Goal: Information Seeking & Learning: Learn about a topic

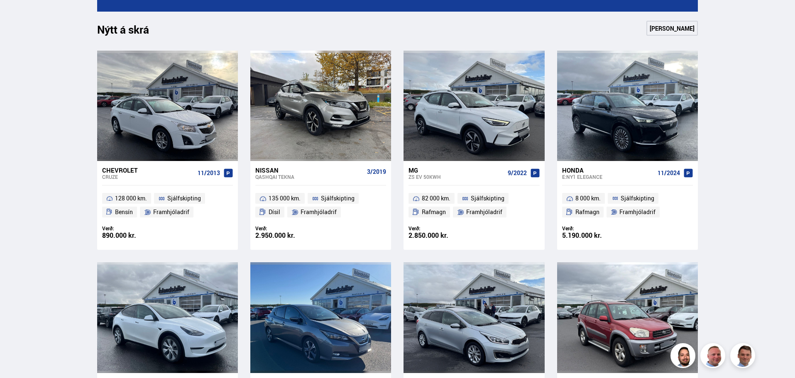
scroll to position [332, 0]
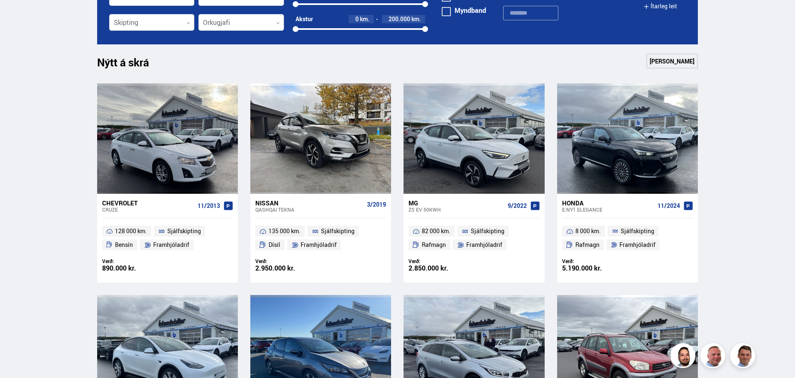
click at [668, 59] on link "[PERSON_NAME]" at bounding box center [671, 61] width 51 height 15
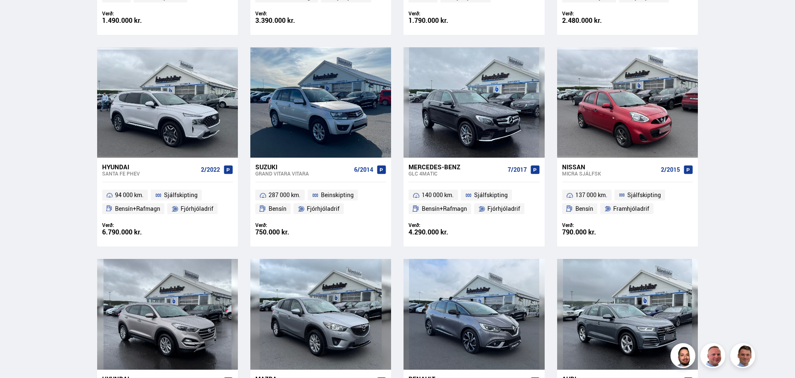
scroll to position [1163, 0]
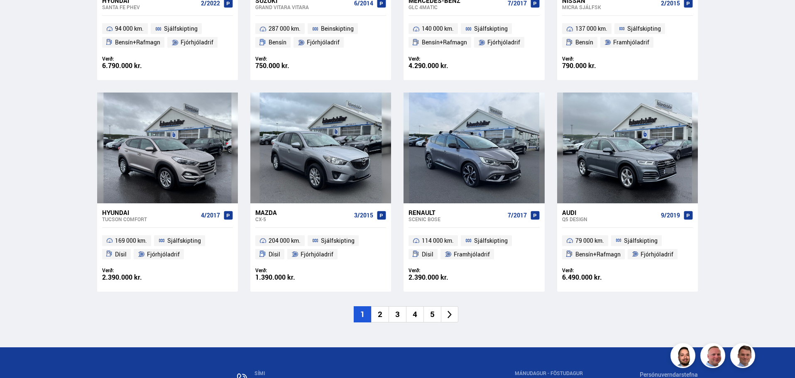
click at [379, 316] on li "2" at bounding box center [379, 314] width 17 height 16
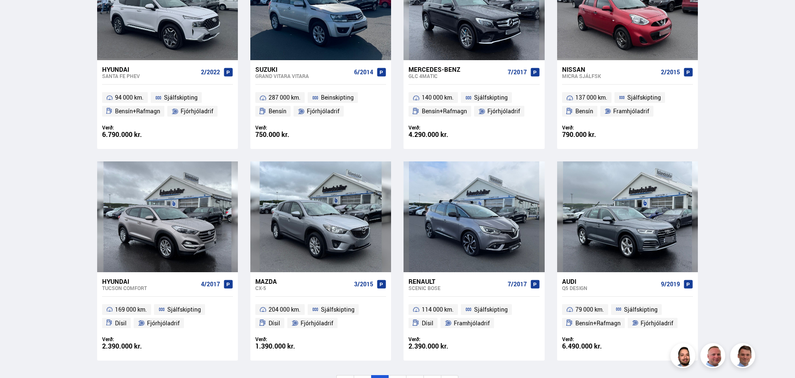
scroll to position [434, 0]
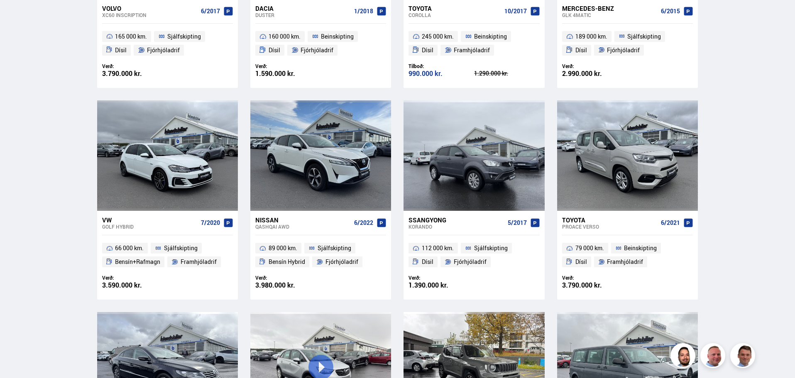
scroll to position [540, 0]
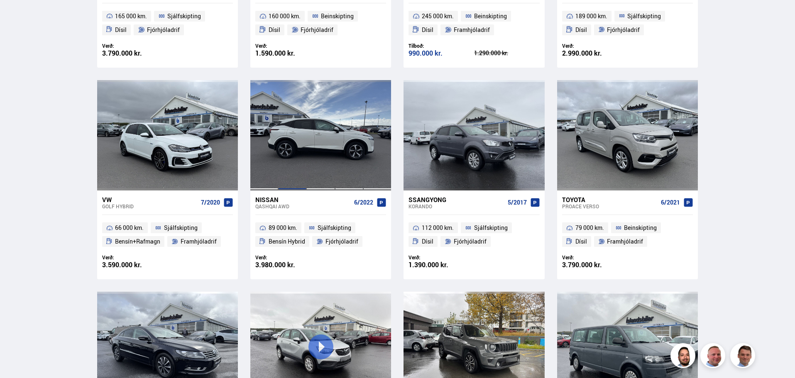
click at [302, 137] on div at bounding box center [292, 135] width 28 height 110
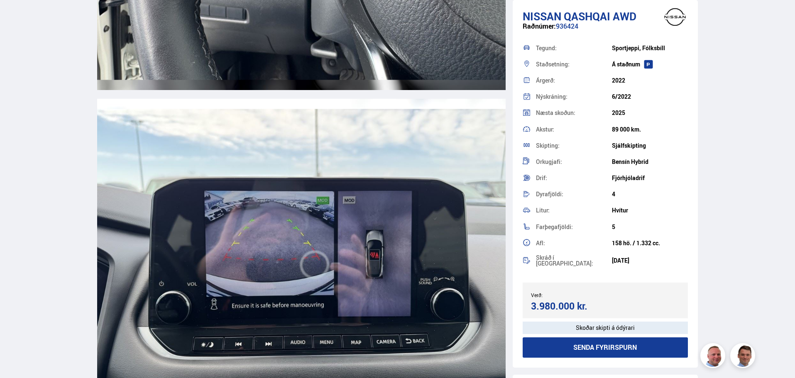
scroll to position [8927, 0]
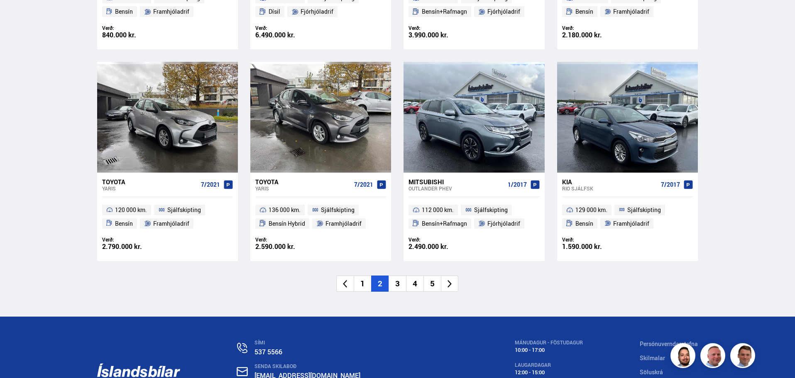
scroll to position [1251, 0]
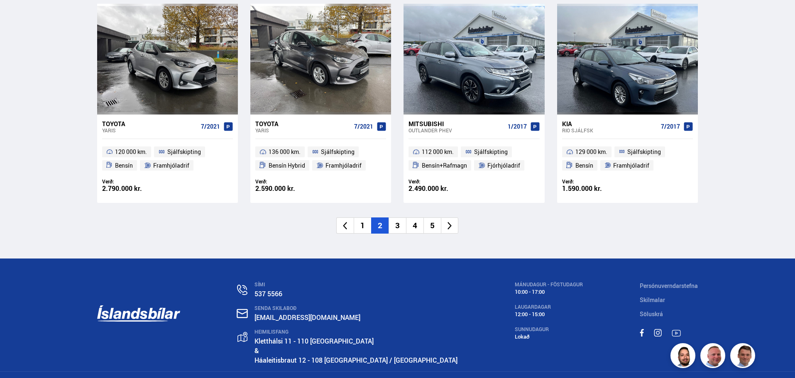
click at [395, 220] on li "3" at bounding box center [397, 226] width 17 height 16
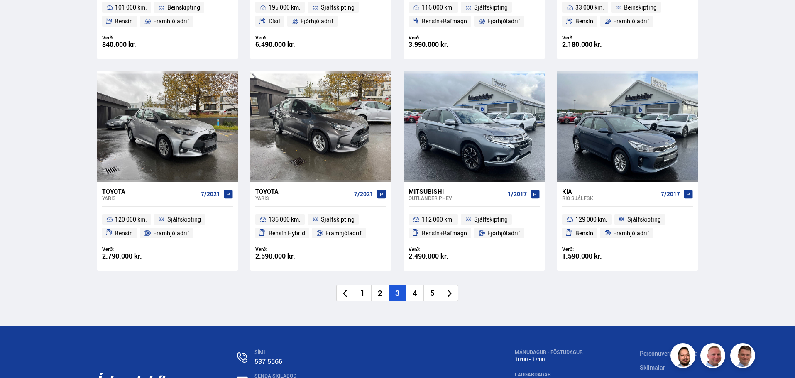
scroll to position [994, 0]
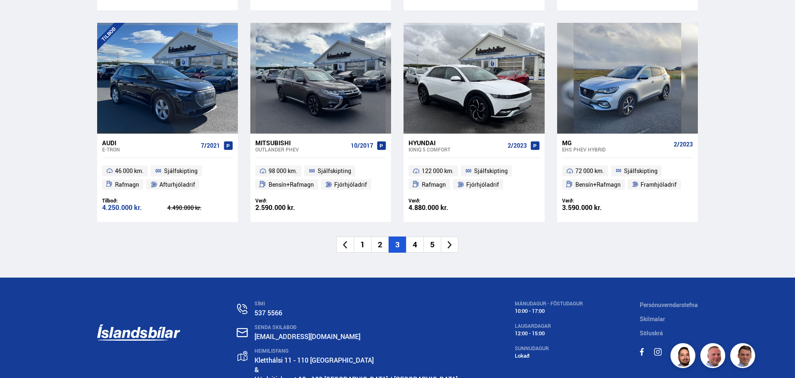
scroll to position [1246, 0]
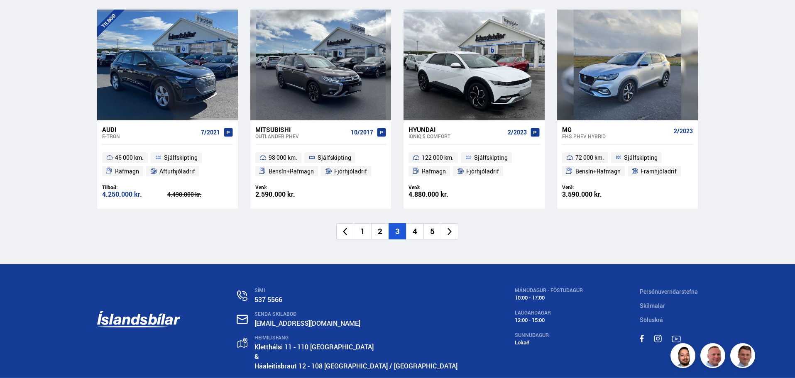
click at [412, 233] on li "4" at bounding box center [414, 231] width 17 height 16
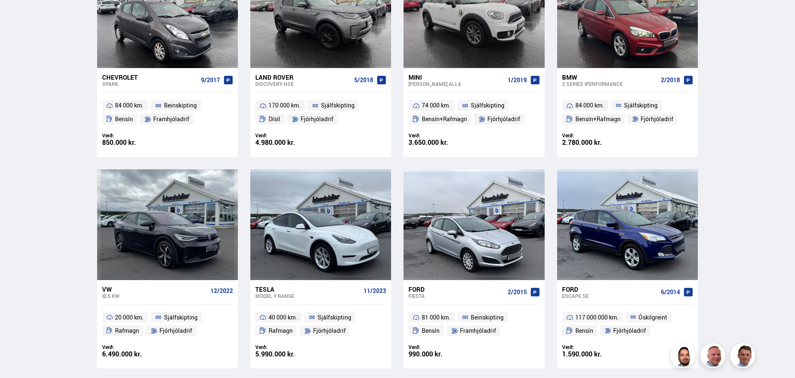
scroll to position [1121, 0]
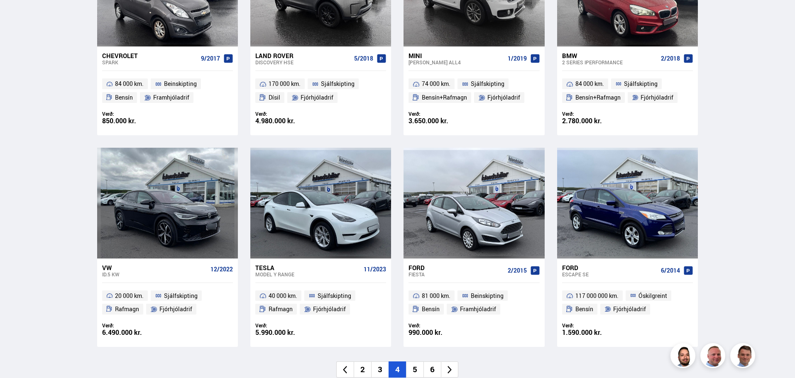
click at [417, 362] on li "5" at bounding box center [414, 370] width 17 height 16
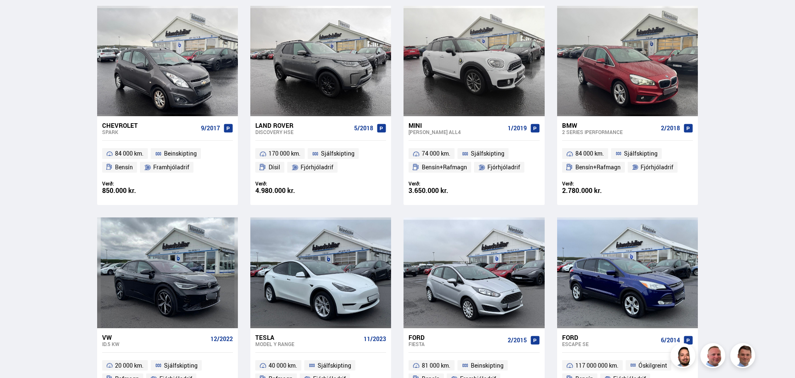
scroll to position [754, 0]
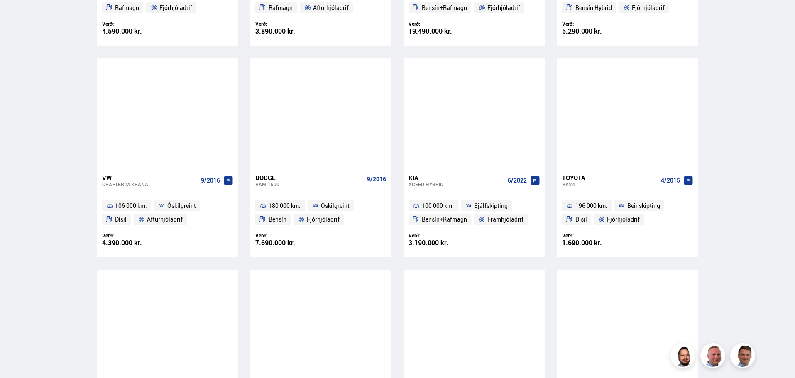
scroll to position [581, 0]
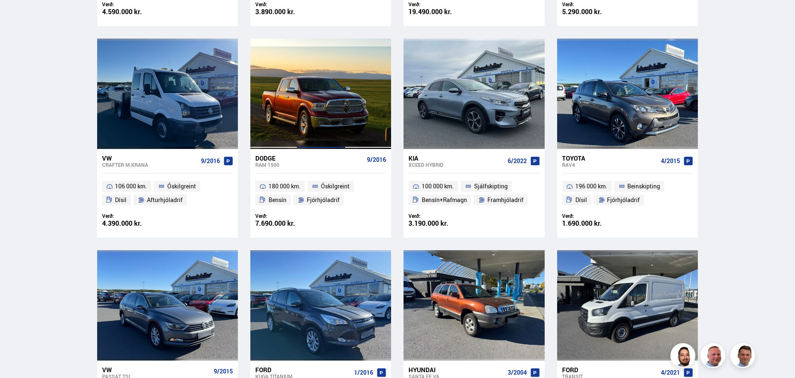
click at [328, 110] on div at bounding box center [320, 94] width 47 height 110
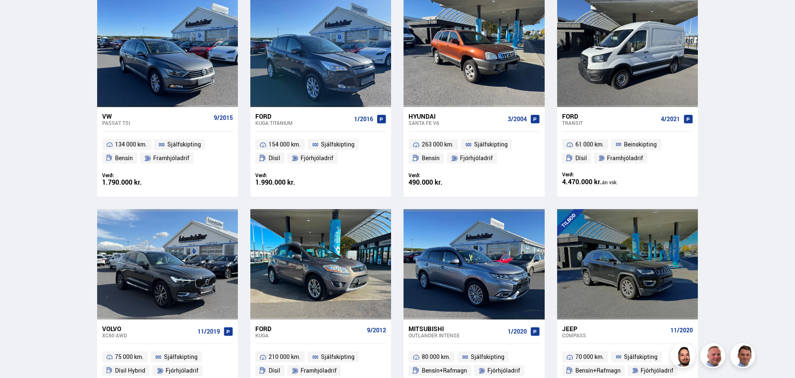
scroll to position [878, 0]
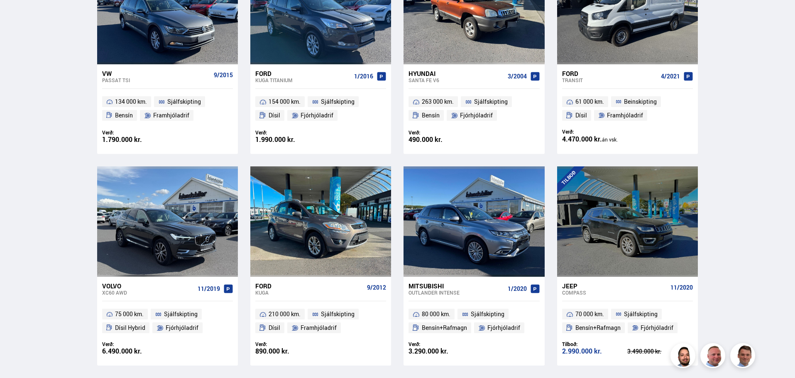
click at [427, 285] on div "Mitsubishi" at bounding box center [456, 285] width 95 height 7
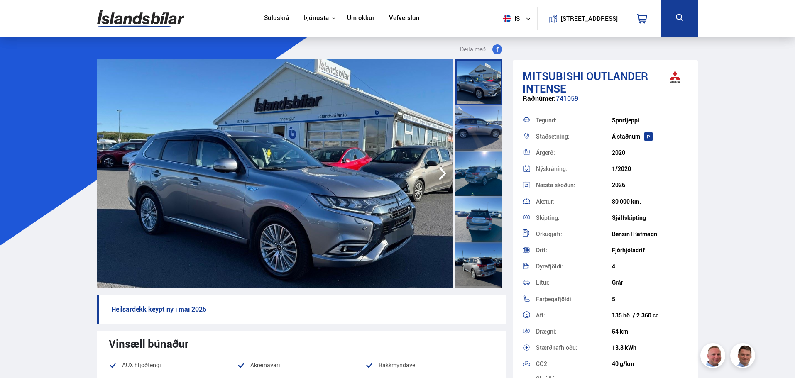
click at [443, 171] on icon "button" at bounding box center [442, 174] width 17 height 20
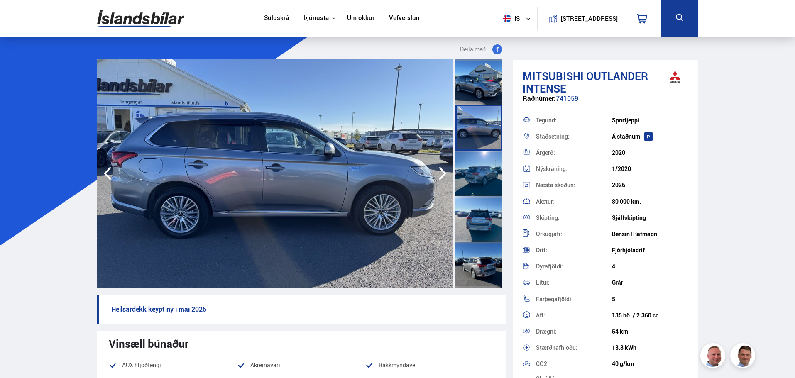
click at [443, 171] on icon "button" at bounding box center [442, 174] width 17 height 20
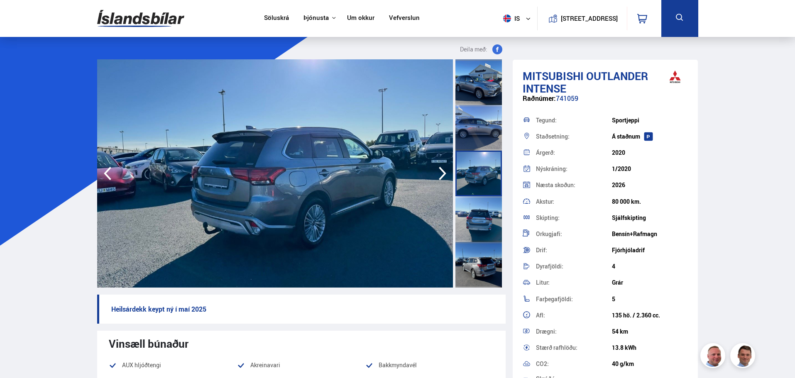
click at [443, 171] on icon "button" at bounding box center [442, 174] width 17 height 20
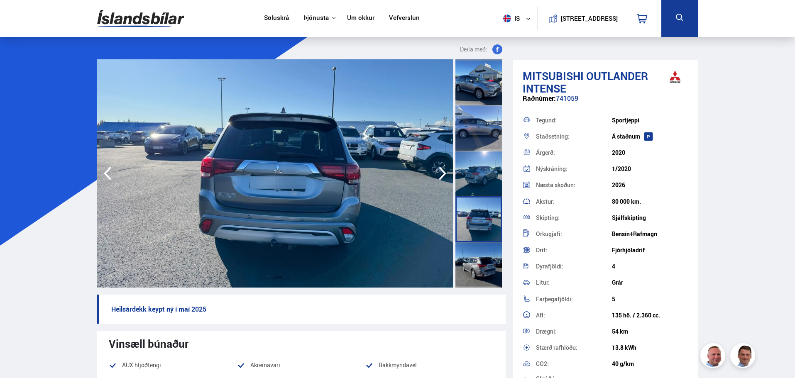
click at [443, 171] on icon "button" at bounding box center [442, 174] width 17 height 20
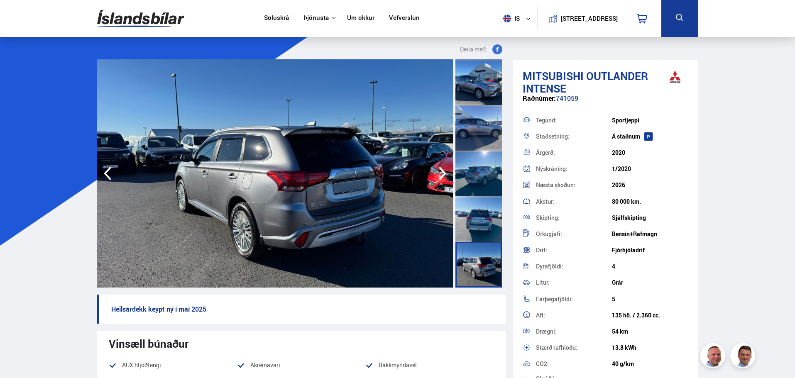
click at [443, 171] on icon "button" at bounding box center [442, 174] width 17 height 20
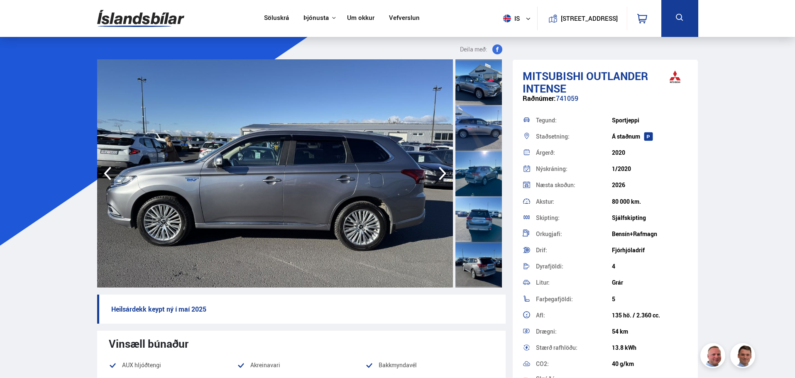
click at [443, 171] on icon "button" at bounding box center [442, 174] width 17 height 20
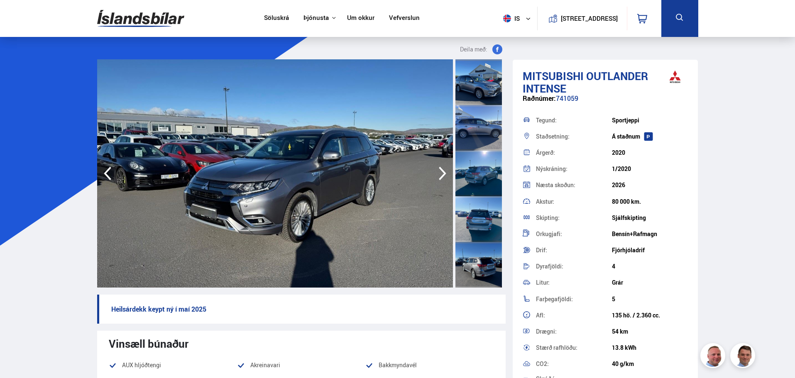
click at [443, 171] on icon "button" at bounding box center [442, 174] width 17 height 20
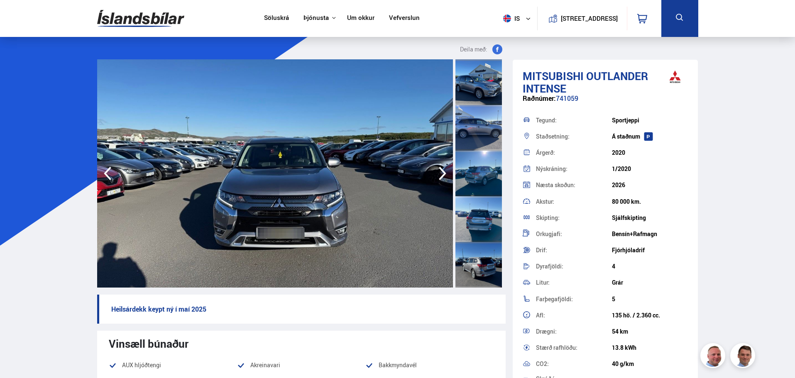
click at [444, 175] on icon "button" at bounding box center [442, 174] width 7 height 14
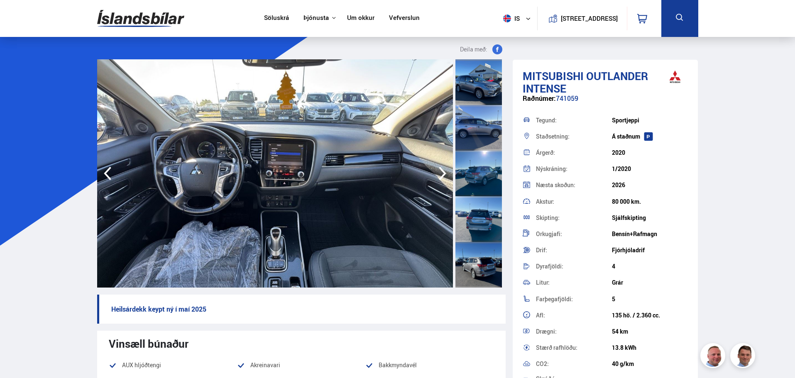
click at [444, 175] on icon "button" at bounding box center [442, 174] width 7 height 14
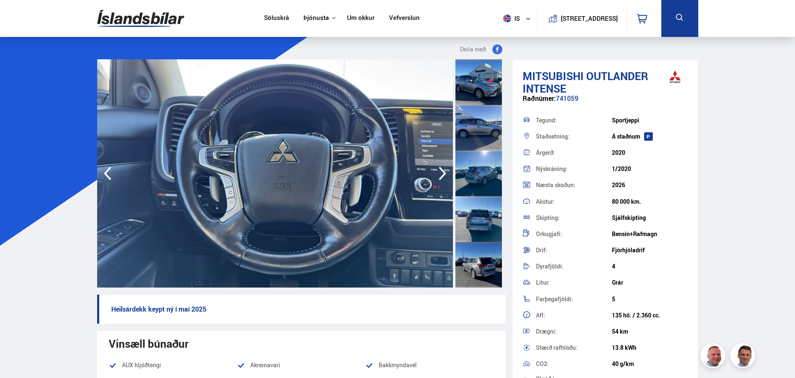
click at [444, 175] on icon "button" at bounding box center [442, 174] width 7 height 14
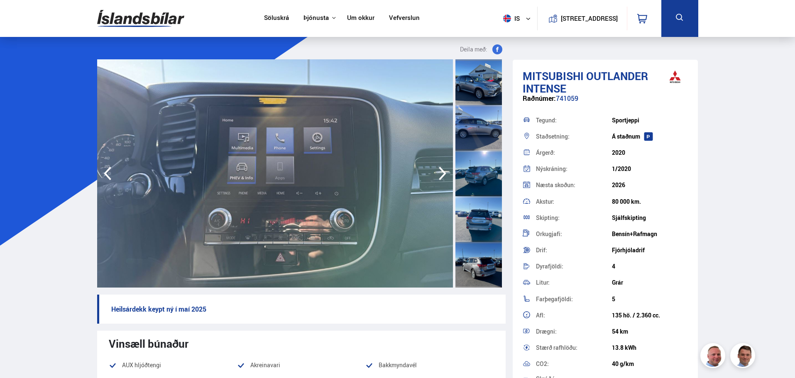
click at [444, 175] on icon "button" at bounding box center [442, 174] width 7 height 14
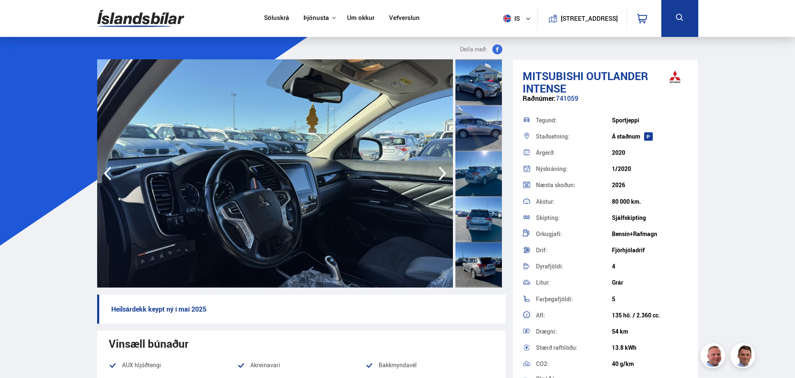
click at [444, 175] on icon "button" at bounding box center [442, 174] width 7 height 14
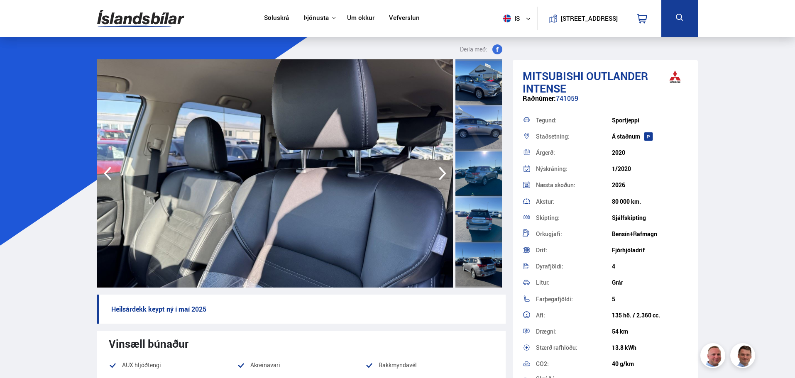
click at [444, 175] on icon "button" at bounding box center [442, 174] width 7 height 14
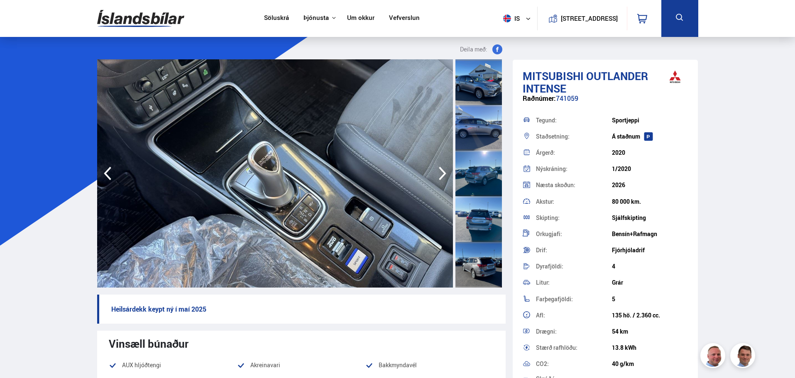
click at [444, 175] on icon "button" at bounding box center [442, 174] width 7 height 14
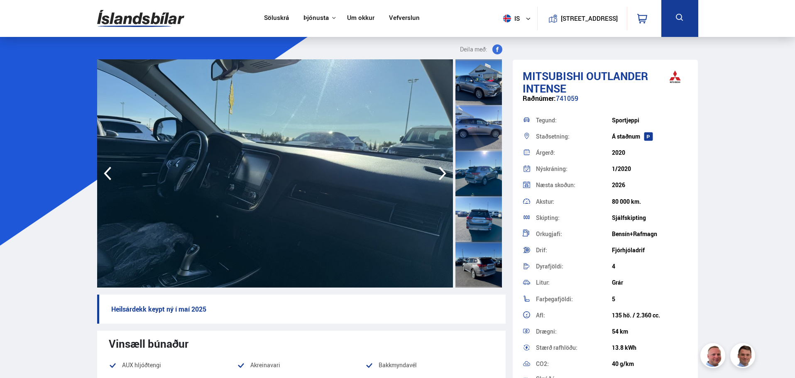
click at [444, 175] on icon "button" at bounding box center [442, 174] width 7 height 14
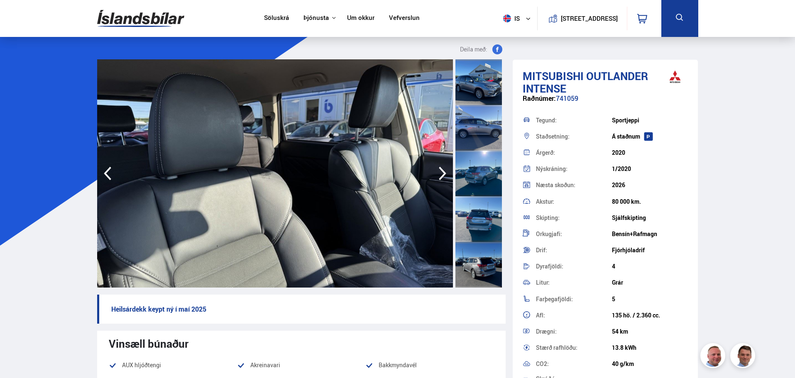
click at [444, 175] on icon "button" at bounding box center [442, 174] width 7 height 14
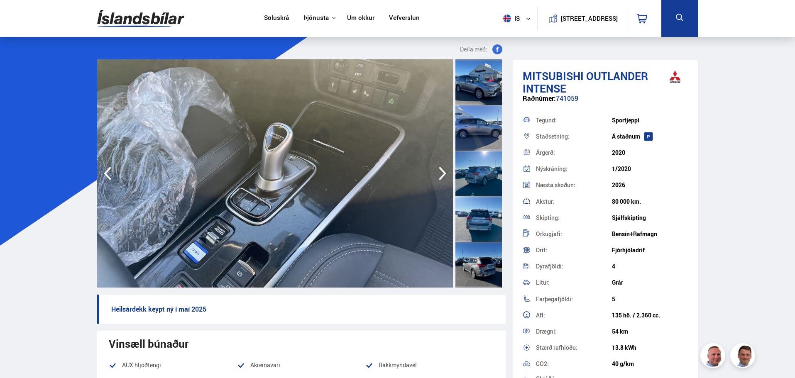
click at [444, 175] on icon "button" at bounding box center [442, 174] width 7 height 14
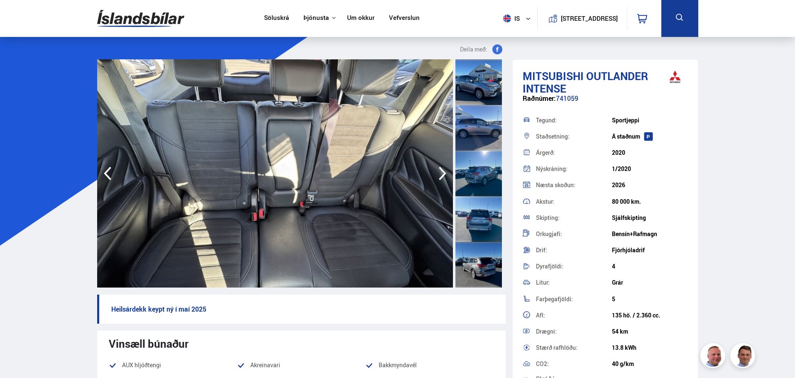
click at [444, 175] on icon "button" at bounding box center [442, 174] width 7 height 14
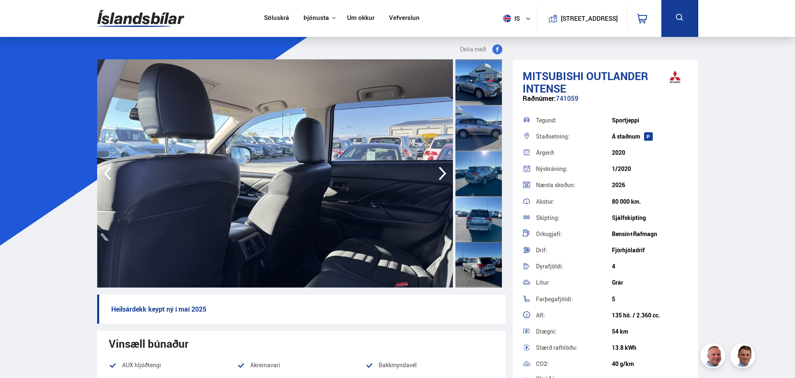
click at [444, 175] on icon "button" at bounding box center [442, 174] width 7 height 14
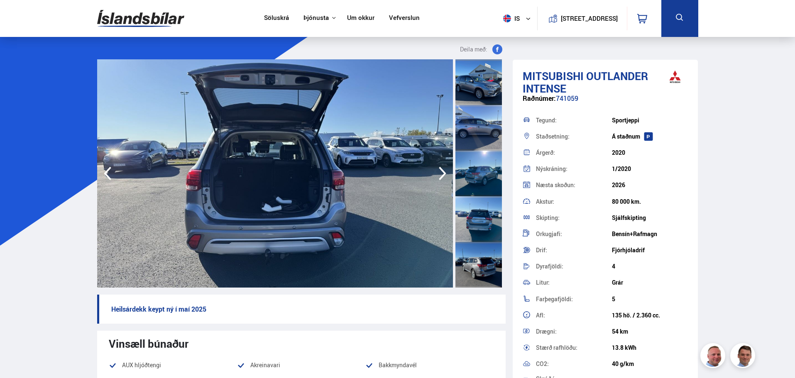
click at [444, 175] on icon "button" at bounding box center [442, 174] width 7 height 14
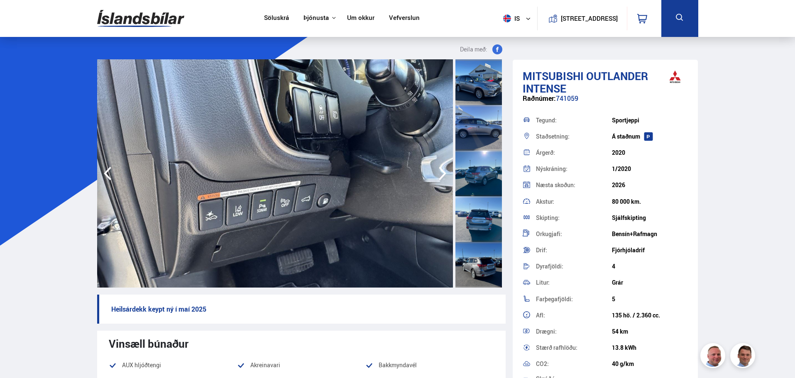
click at [444, 175] on icon "button" at bounding box center [442, 174] width 7 height 14
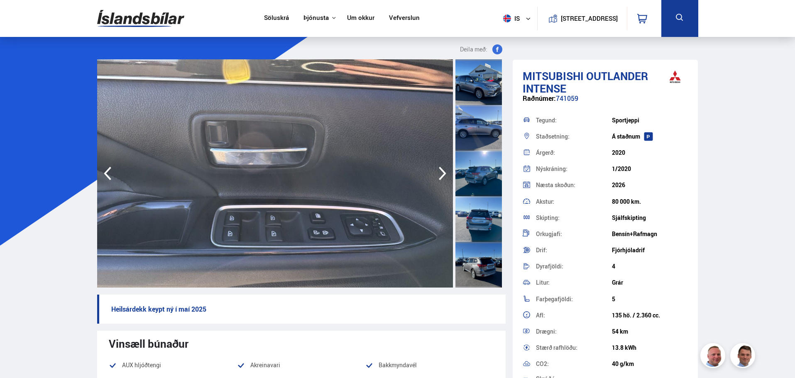
click at [444, 175] on icon "button" at bounding box center [442, 174] width 7 height 14
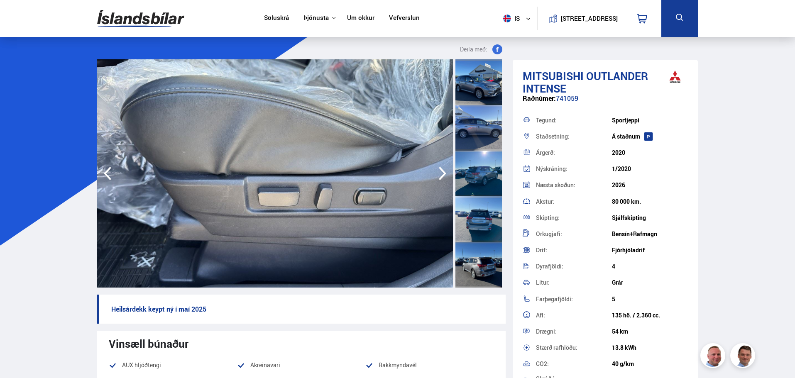
click at [444, 175] on icon "button" at bounding box center [442, 174] width 7 height 14
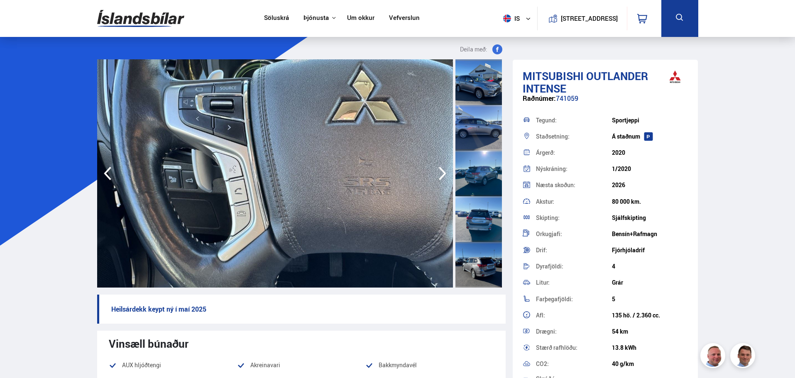
click at [444, 175] on icon "button" at bounding box center [442, 174] width 7 height 14
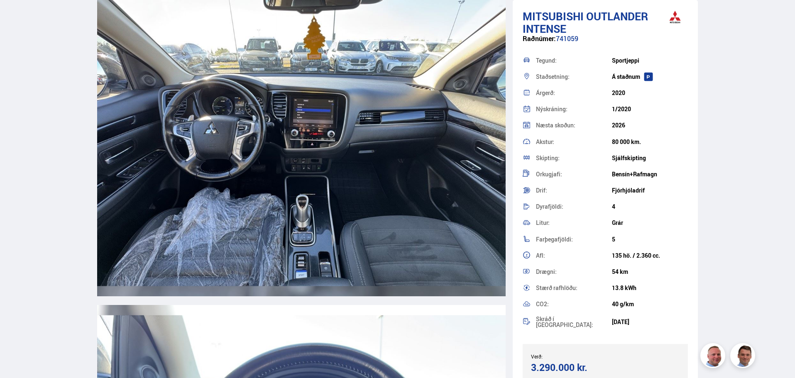
scroll to position [3820, 0]
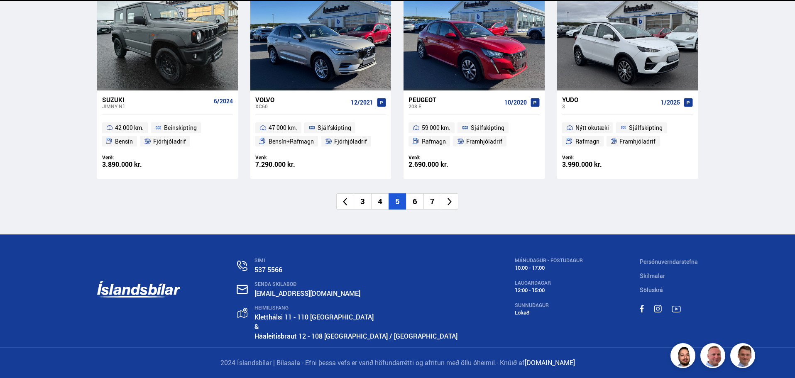
scroll to position [967, 0]
